Goal: Navigation & Orientation: Understand site structure

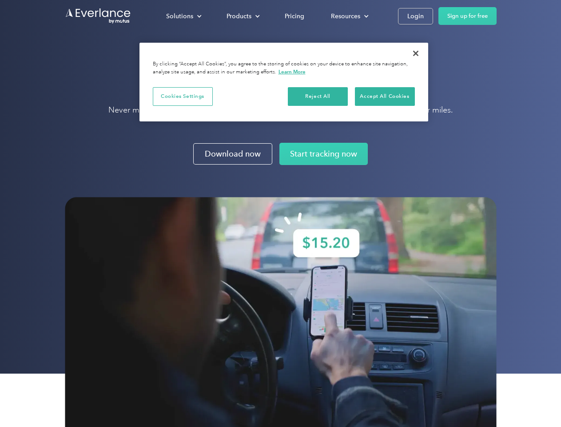
click at [280, 213] on img at bounding box center [281, 323] width 432 height 252
click at [184, 16] on div "Solutions" at bounding box center [179, 16] width 27 height 11
click at [242, 16] on div "Products" at bounding box center [239, 16] width 25 height 11
click at [349, 16] on div "Resources" at bounding box center [345, 16] width 29 height 11
click at [183, 96] on button "Cookies Settings" at bounding box center [183, 96] width 60 height 19
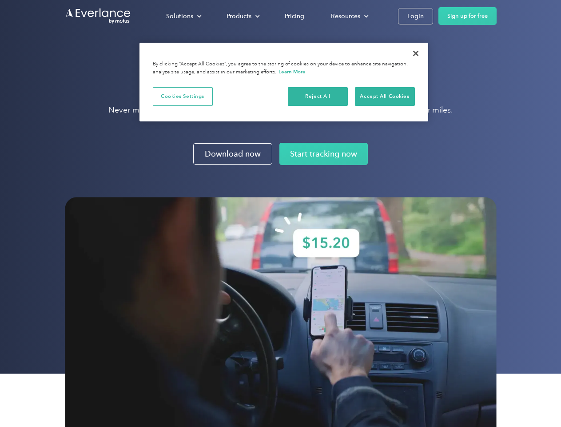
click at [0, 0] on div "When you visit any website, it may store or retrieve information on your browse…" at bounding box center [0, 0] width 0 height 0
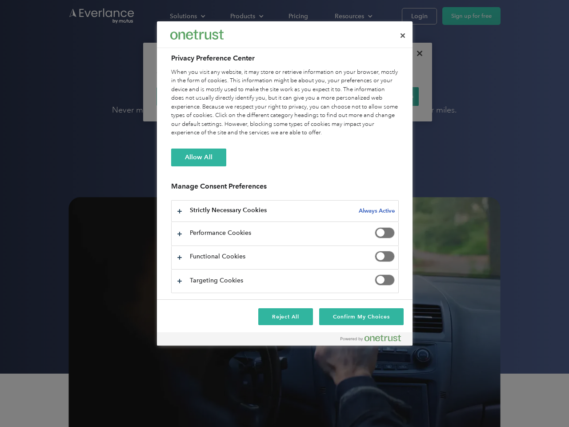
click at [385, 96] on div "When you visit any website, it may store or retrieve information on your browse…" at bounding box center [285, 102] width 228 height 69
click at [416, 53] on div at bounding box center [284, 213] width 569 height 427
